Goal: Task Accomplishment & Management: Manage account settings

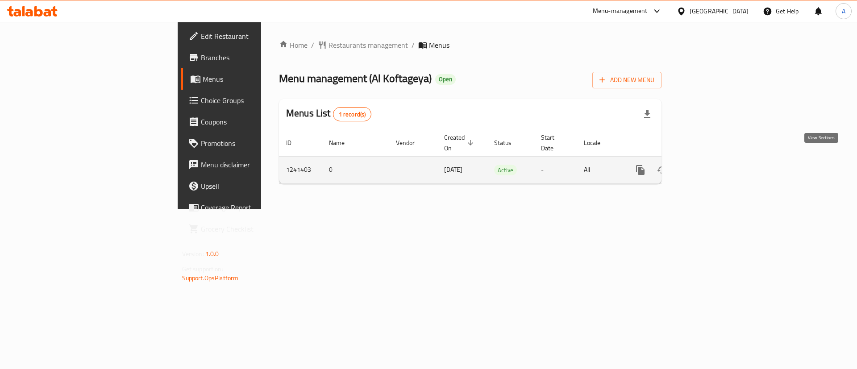
click at [710, 165] on icon "enhanced table" at bounding box center [705, 170] width 11 height 11
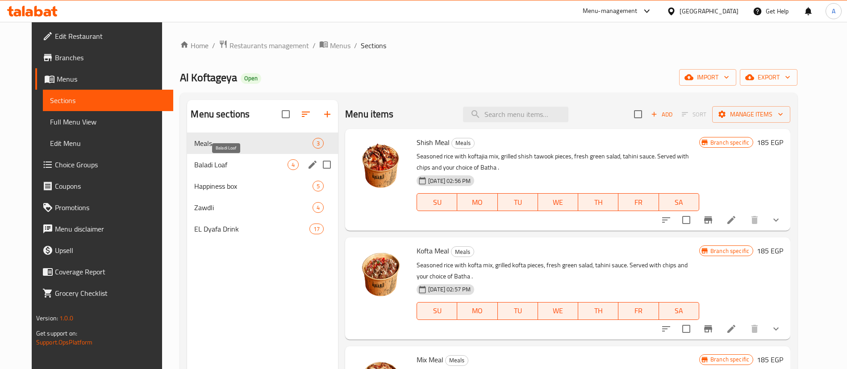
click at [225, 165] on span "Baladi Loaf" at bounding box center [240, 164] width 93 height 11
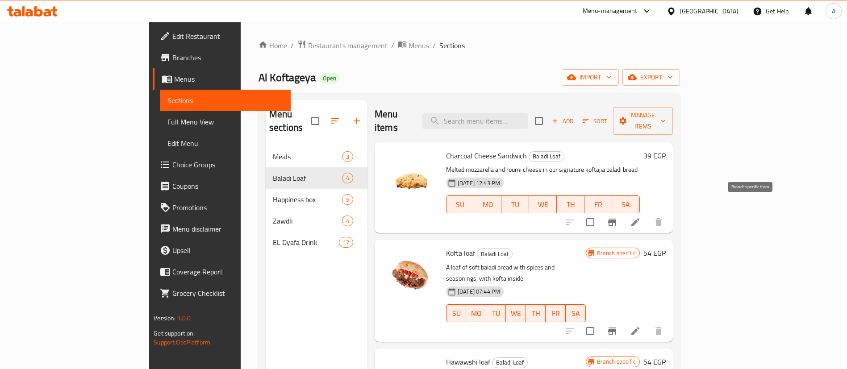
click at [616, 219] on icon "Branch-specific-item" at bounding box center [612, 222] width 8 height 7
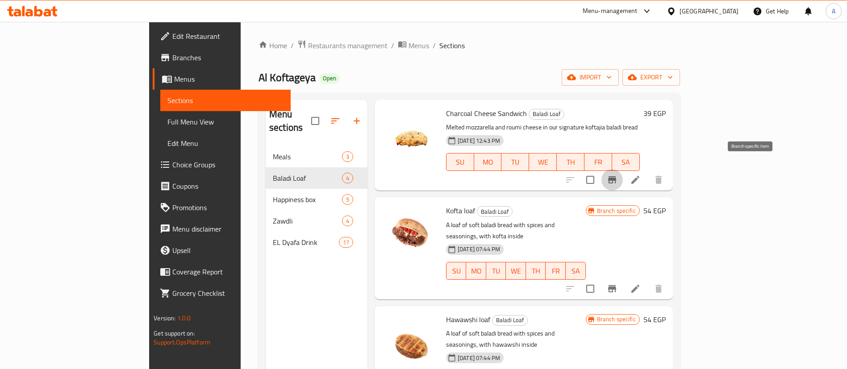
scroll to position [43, 0]
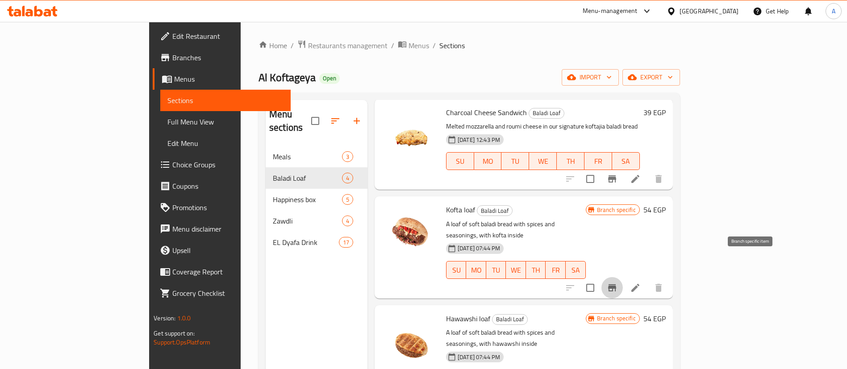
click at [618, 283] on icon "Branch-specific-item" at bounding box center [612, 288] width 11 height 11
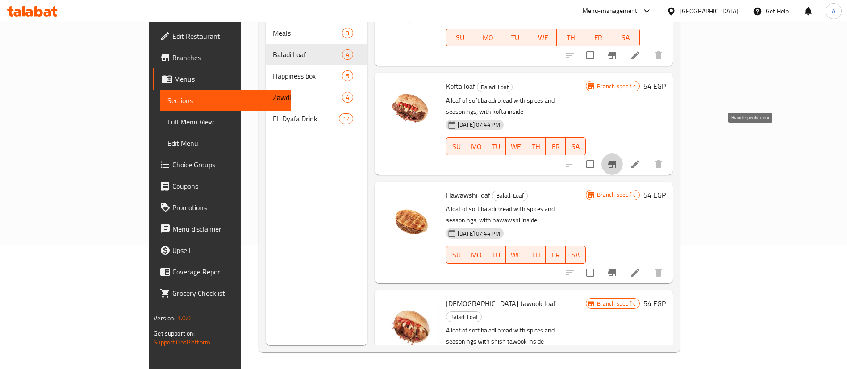
scroll to position [125, 0]
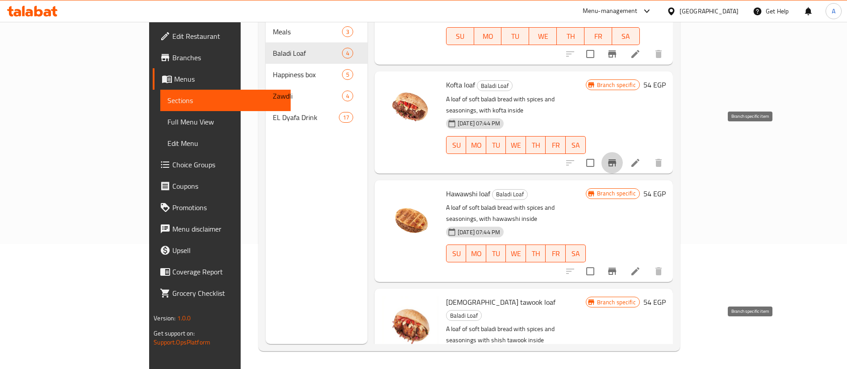
click at [241, 226] on div "Home / Restaurants management / Menus / Sections Al Koftageya Open import expor…" at bounding box center [469, 133] width 457 height 472
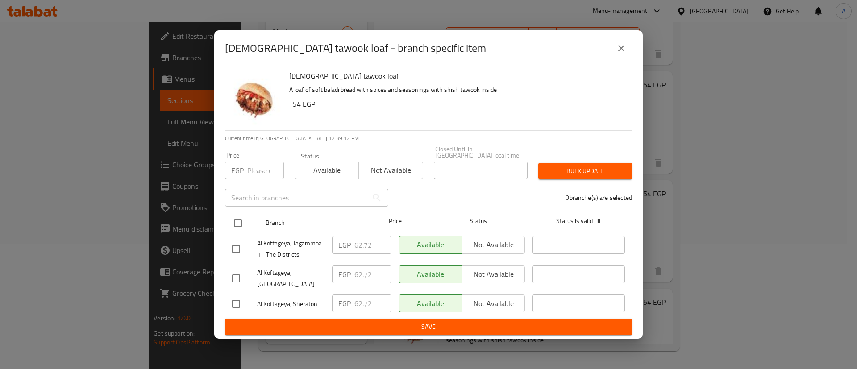
drag, startPoint x: 233, startPoint y: 225, endPoint x: 241, endPoint y: 193, distance: 32.7
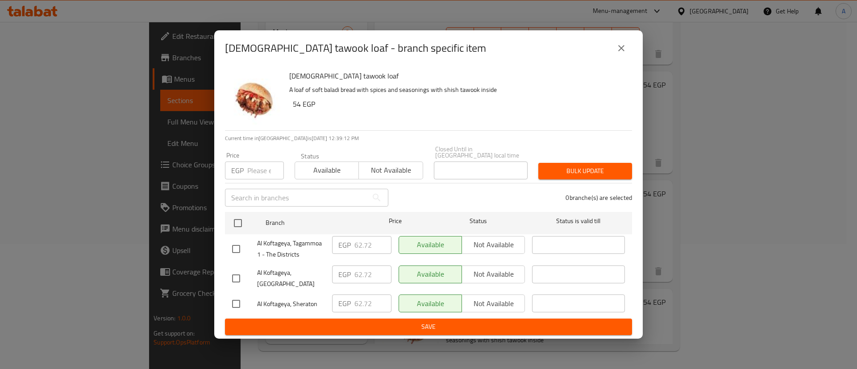
click at [233, 224] on input "checkbox" at bounding box center [238, 223] width 19 height 19
checkbox input "true"
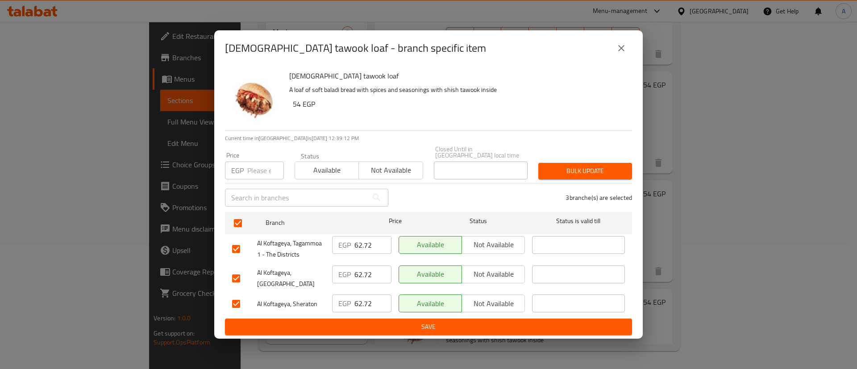
click at [247, 162] on div "EGP Price" at bounding box center [254, 171] width 59 height 18
type input "70"
click at [589, 168] on span "Bulk update" at bounding box center [585, 171] width 79 height 11
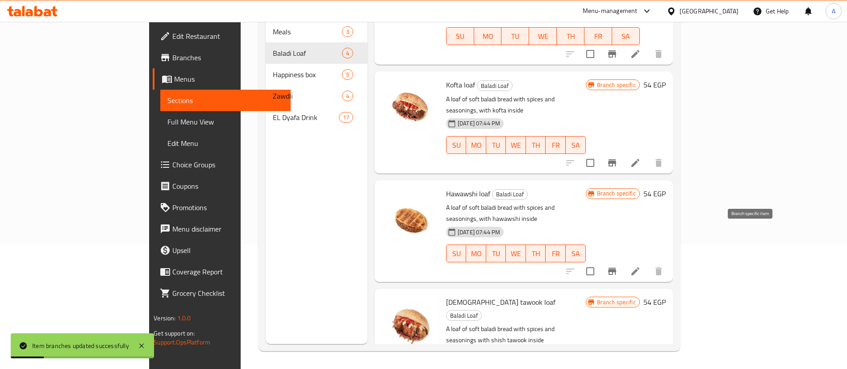
click at [618, 266] on icon "Branch-specific-item" at bounding box center [612, 271] width 11 height 11
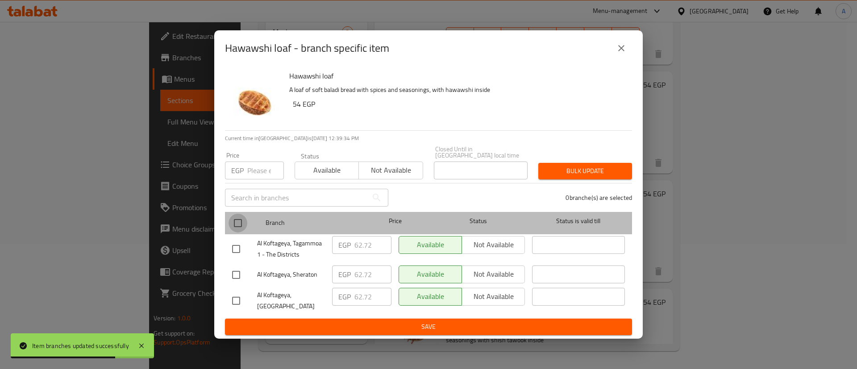
click at [239, 218] on input "checkbox" at bounding box center [238, 223] width 19 height 19
checkbox input "true"
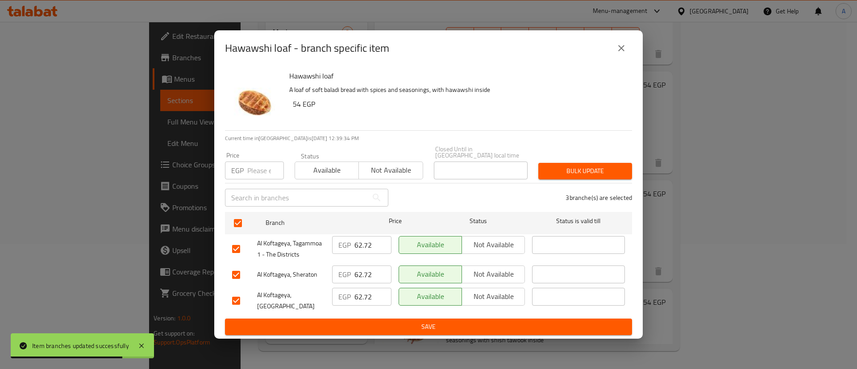
click at [242, 165] on p "EGP" at bounding box center [237, 170] width 13 height 11
click at [246, 164] on div "EGP Price" at bounding box center [254, 171] width 59 height 18
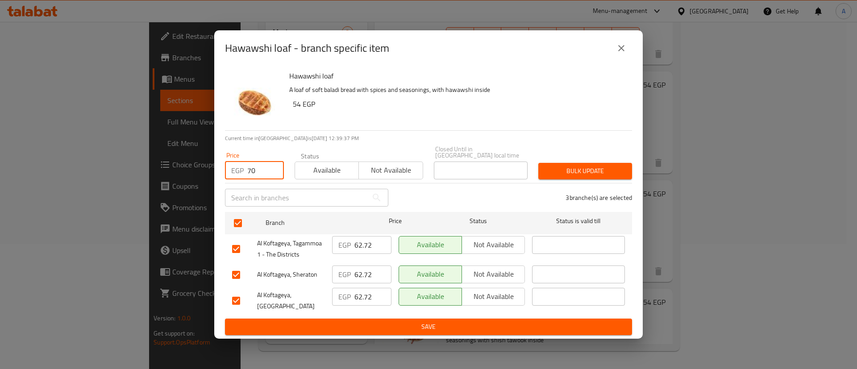
type input "70"
click at [593, 174] on button "Bulk update" at bounding box center [586, 171] width 94 height 17
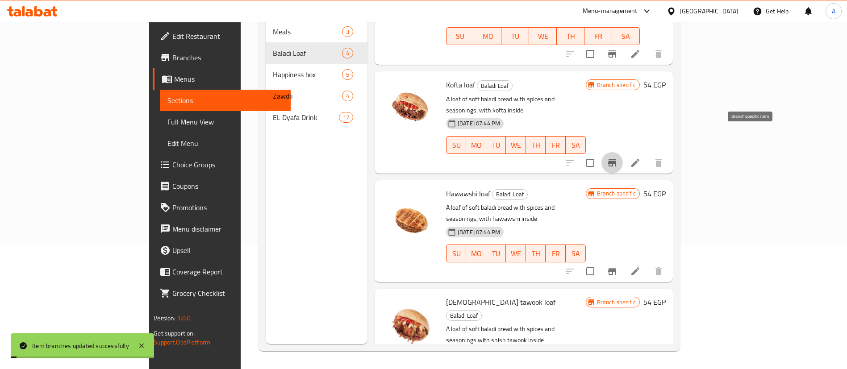
click at [616, 159] on icon "Branch-specific-item" at bounding box center [612, 162] width 8 height 7
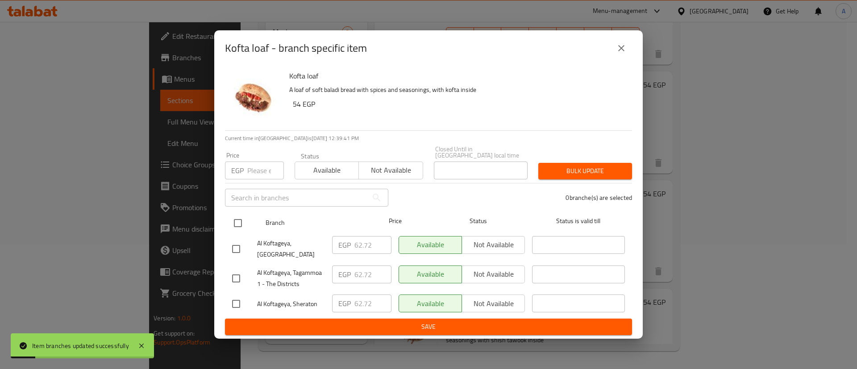
click at [234, 225] on input "checkbox" at bounding box center [238, 223] width 19 height 19
checkbox input "true"
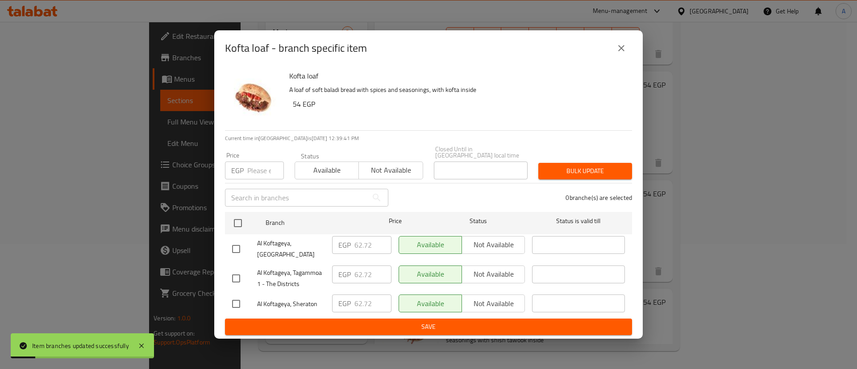
checkbox input "true"
click at [256, 170] on input "number" at bounding box center [265, 171] width 37 height 18
type input "70"
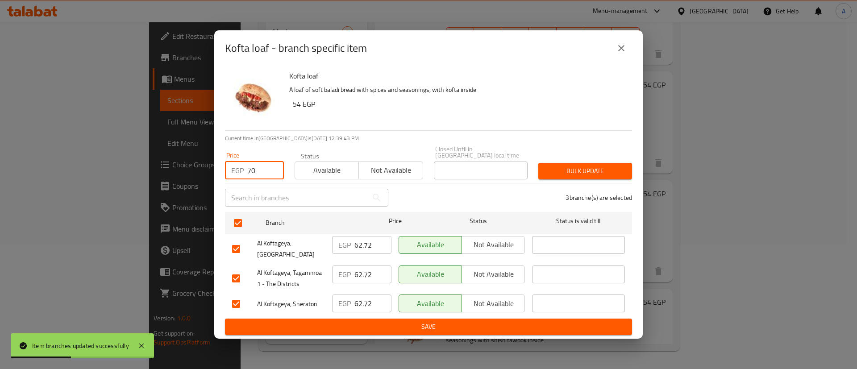
click at [610, 166] on span "Bulk update" at bounding box center [585, 171] width 79 height 11
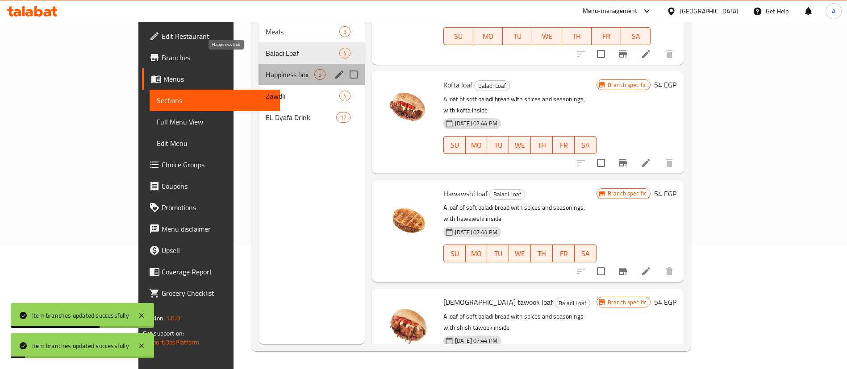
click at [266, 69] on span "Happiness box" at bounding box center [290, 74] width 49 height 11
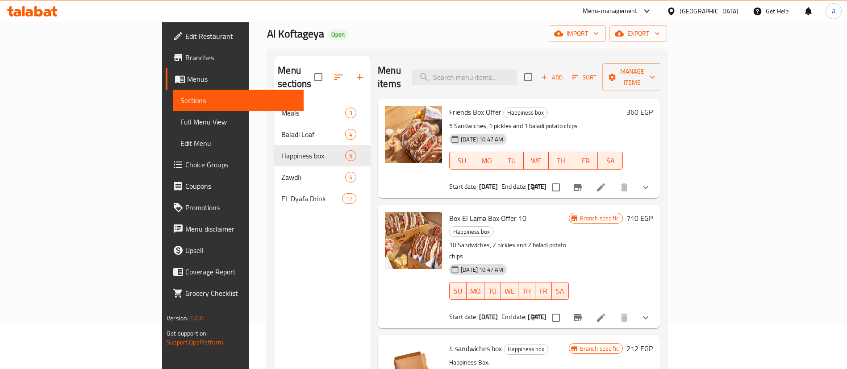
scroll to position [36, 0]
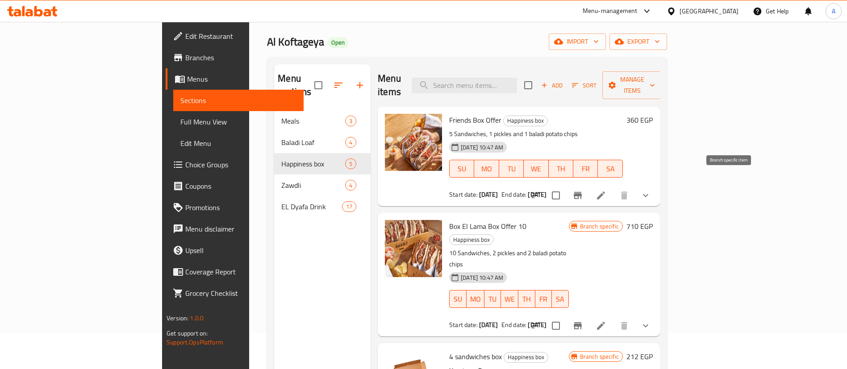
click at [582, 192] on icon "Branch-specific-item" at bounding box center [578, 195] width 8 height 7
click at [274, 244] on div "Menu sections Meals 3 Baladi Loaf 4 Happiness box 5 Zawdli 4 EL Dyafa Drink 17" at bounding box center [322, 248] width 96 height 369
drag, startPoint x: 317, startPoint y: 0, endPoint x: 421, endPoint y: 31, distance: 108.6
click at [421, 31] on div "Home / Restaurants management / Menus / Sections Al Koftageya Open import expor…" at bounding box center [467, 222] width 400 height 437
click at [185, 59] on span "Branches" at bounding box center [240, 57] width 111 height 11
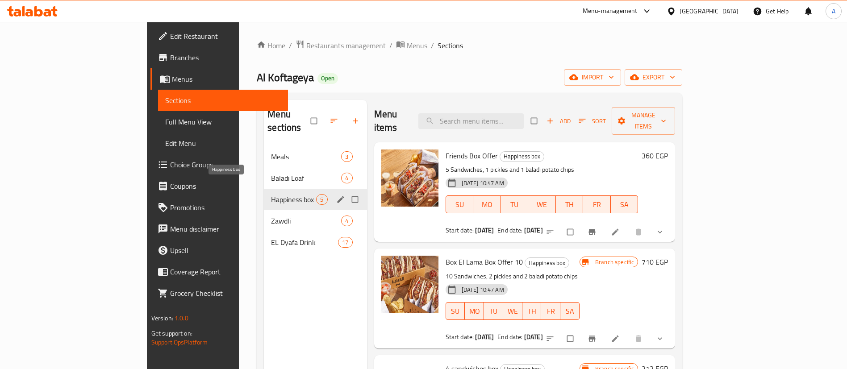
click at [271, 194] on span "Happiness box" at bounding box center [293, 199] width 45 height 11
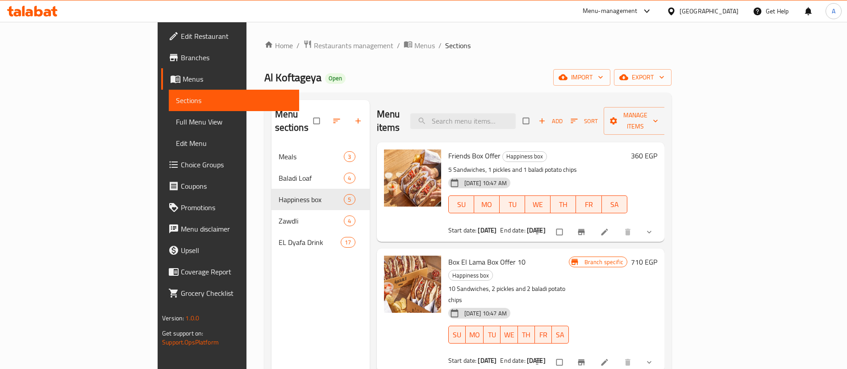
click at [657, 150] on h6 "360 EGP" at bounding box center [644, 156] width 26 height 13
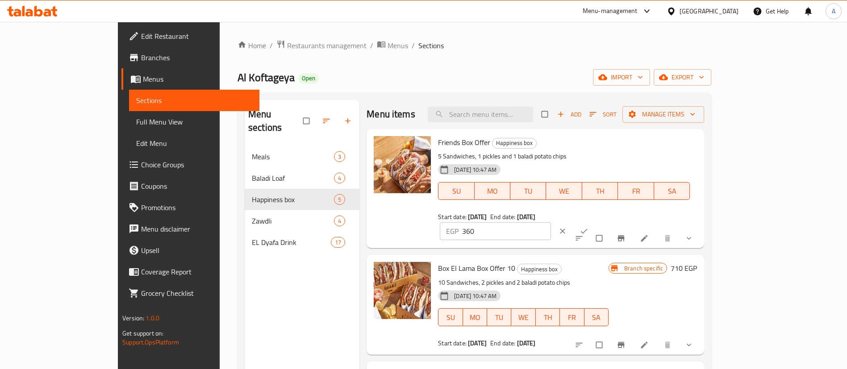
click at [551, 222] on input "360" at bounding box center [506, 231] width 89 height 18
type input "324"
click at [567, 227] on icon "clear" at bounding box center [562, 231] width 9 height 9
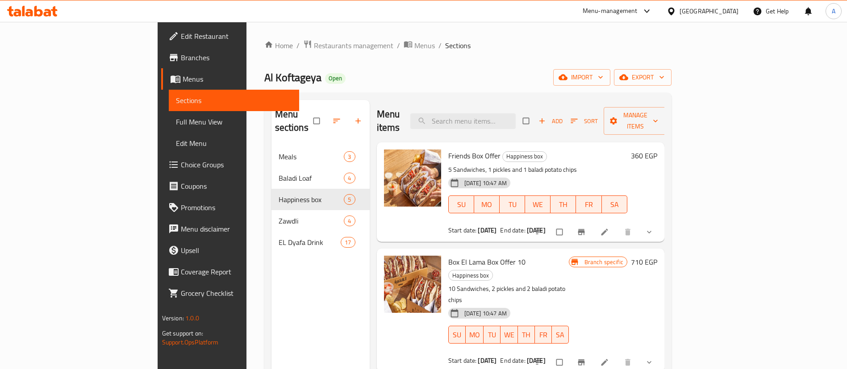
click at [657, 150] on h6 "360 EGP" at bounding box center [644, 156] width 26 height 13
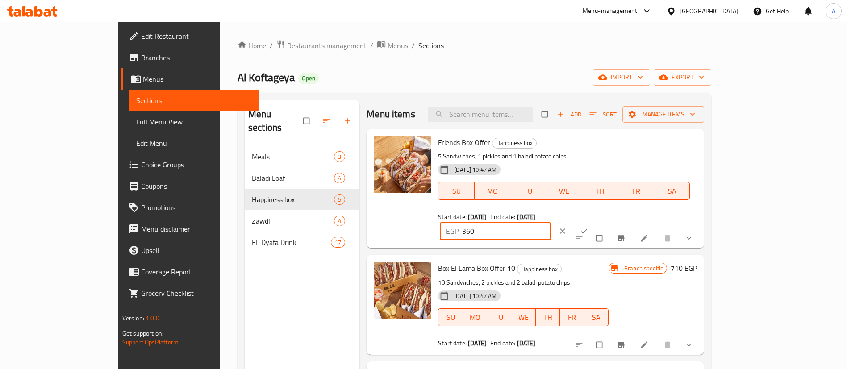
click at [551, 222] on input "360" at bounding box center [506, 231] width 89 height 18
type input "384"
click at [589, 227] on icon "ok" at bounding box center [584, 231] width 9 height 9
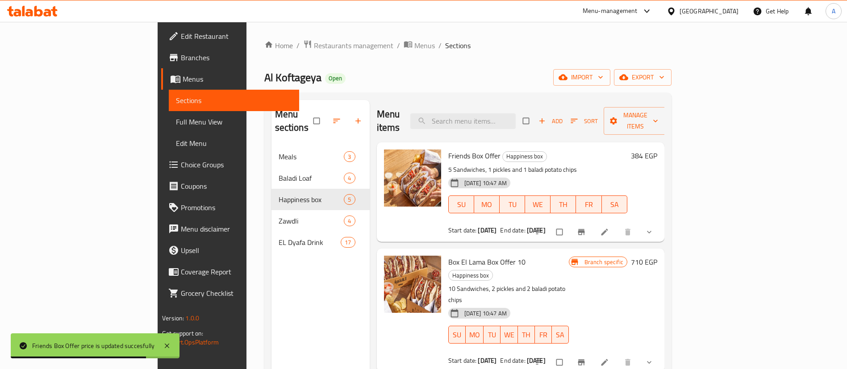
click at [657, 256] on h6 "710 EGP" at bounding box center [644, 262] width 26 height 13
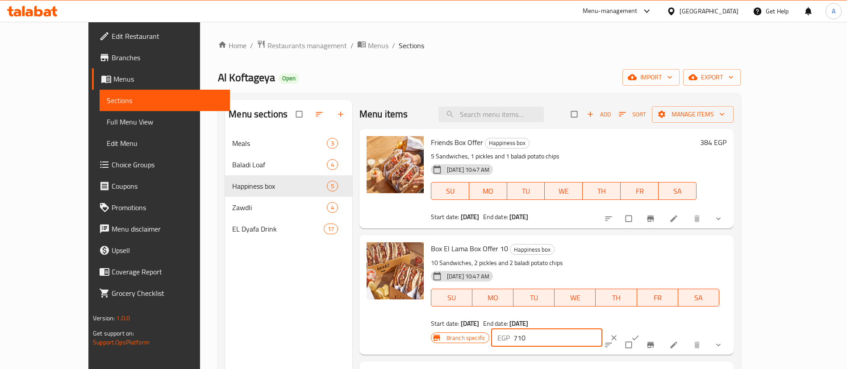
click at [602, 329] on input "710" at bounding box center [558, 338] width 89 height 18
type input "720"
click at [617, 335] on icon "clear" at bounding box center [613, 337] width 5 height 5
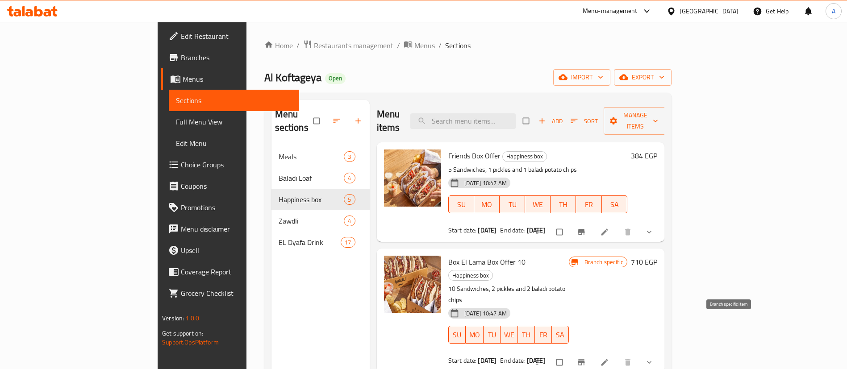
click at [593, 353] on button "Branch-specific-item" at bounding box center [582, 363] width 21 height 20
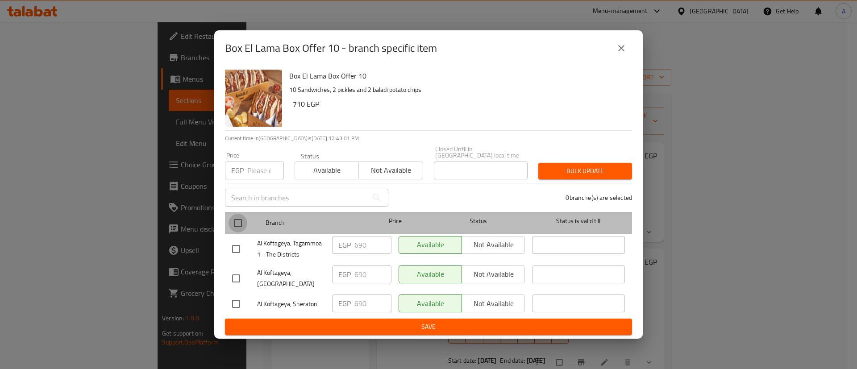
click at [237, 219] on input "checkbox" at bounding box center [238, 223] width 19 height 19
checkbox input "true"
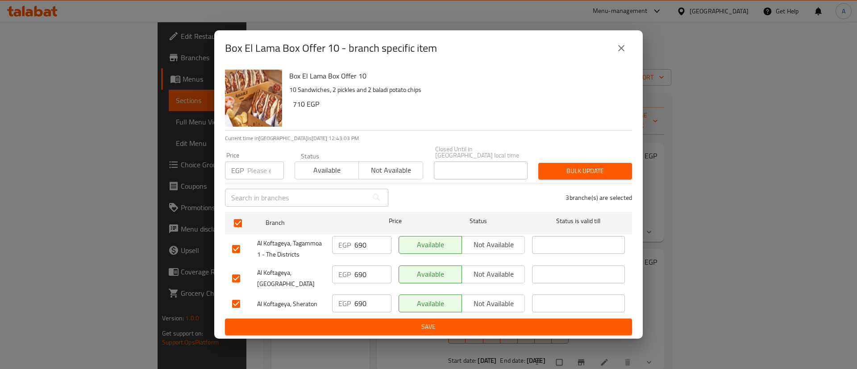
click at [254, 162] on input "number" at bounding box center [265, 171] width 37 height 18
type input "700"
drag, startPoint x: 587, startPoint y: 166, endPoint x: 594, endPoint y: 166, distance: 7.2
click at [587, 166] on span "Bulk update" at bounding box center [585, 171] width 79 height 11
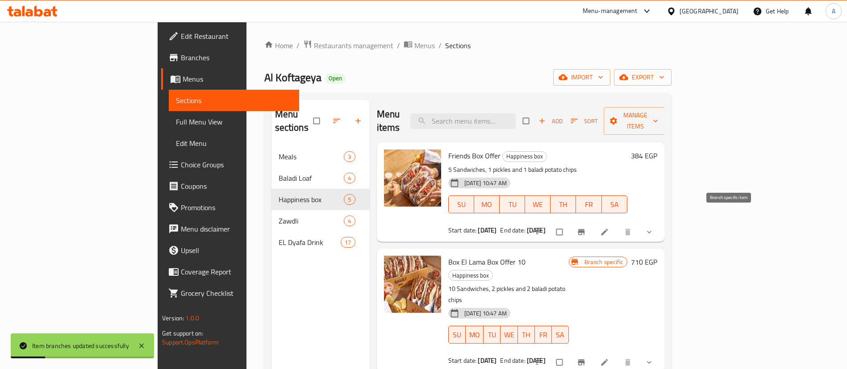
click at [586, 228] on icon "Branch-specific-item" at bounding box center [581, 232] width 9 height 9
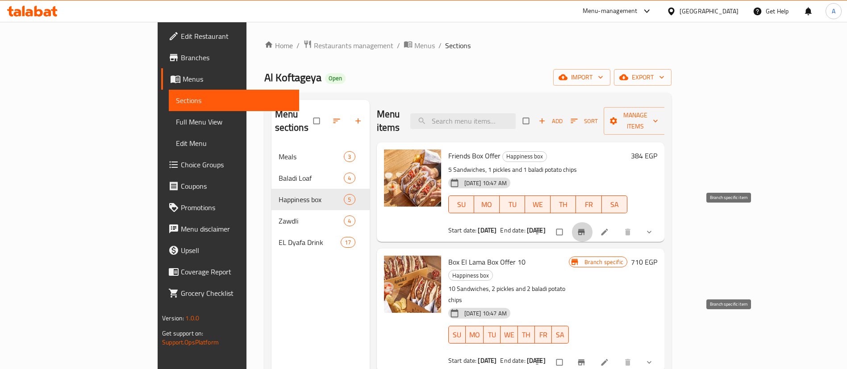
click at [586, 358] on icon "Branch-specific-item" at bounding box center [581, 362] width 9 height 9
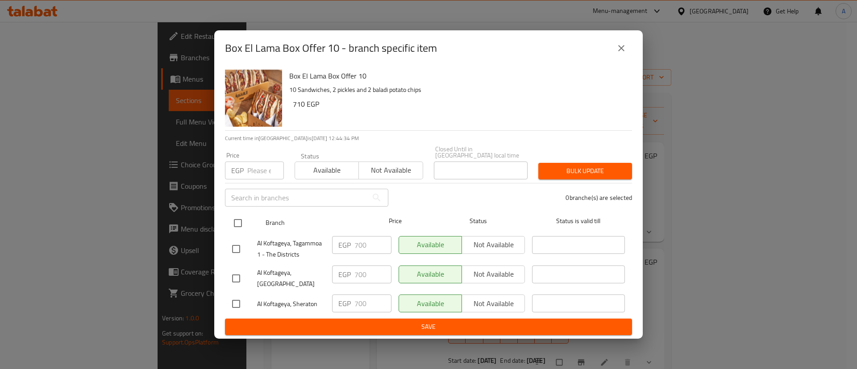
click at [240, 218] on input "checkbox" at bounding box center [238, 223] width 19 height 19
checkbox input "true"
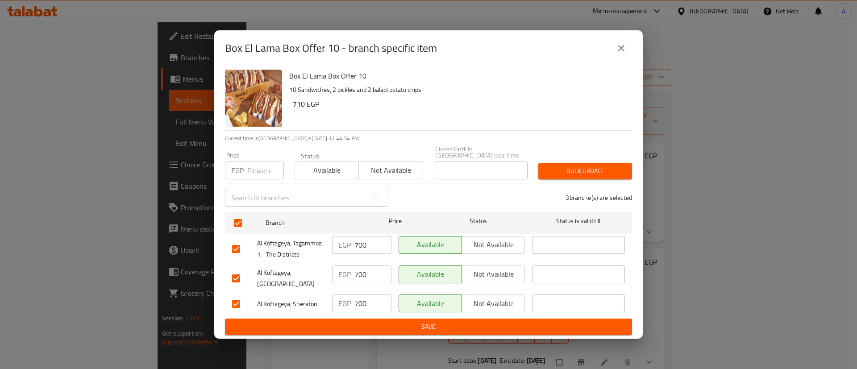
click at [256, 163] on input "number" at bounding box center [265, 171] width 37 height 18
type input "739"
click at [602, 172] on span "Bulk update" at bounding box center [585, 171] width 79 height 11
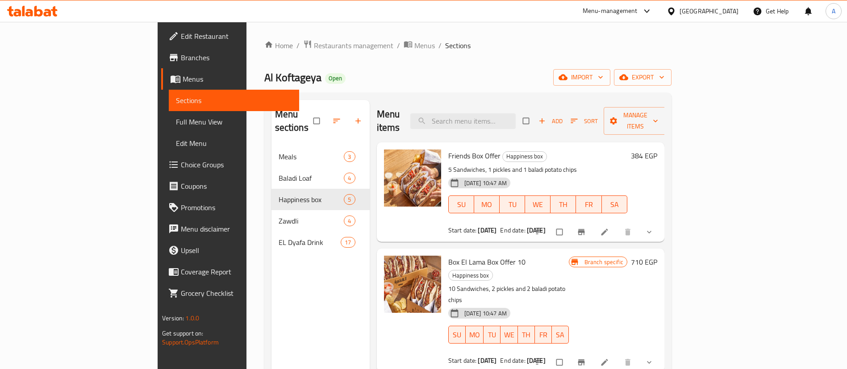
click at [638, 12] on div "Menu-management" at bounding box center [610, 11] width 55 height 11
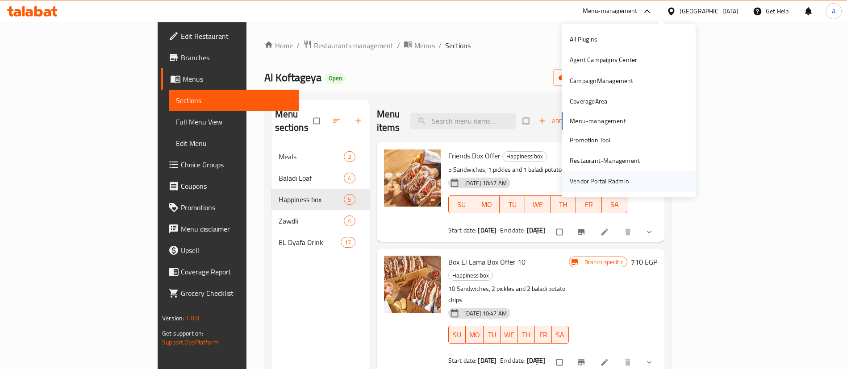
click at [602, 184] on div "Vendor Portal Radmin" at bounding box center [599, 181] width 59 height 10
